Goal: Find specific page/section: Find specific page/section

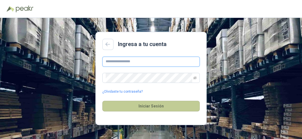
type input "**********"
click at [144, 107] on button "Iniciar Sesión" at bounding box center [150, 105] width 97 height 11
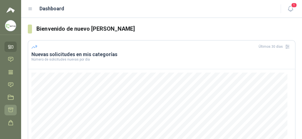
click at [10, 111] on icon at bounding box center [11, 110] width 6 height 6
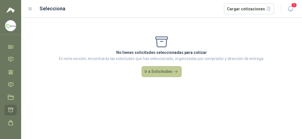
click at [170, 73] on button "Ir a Solicitudes" at bounding box center [162, 71] width 40 height 11
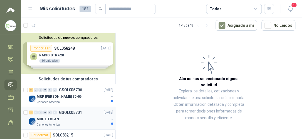
scroll to position [56, 0]
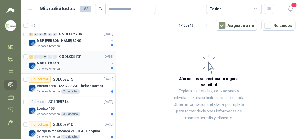
click at [58, 65] on div "MDF LITOFAN" at bounding box center [73, 63] width 72 height 7
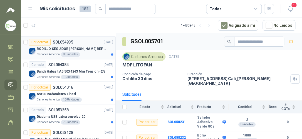
scroll to position [223, 0]
